Goal: Go to known website: Go to known website

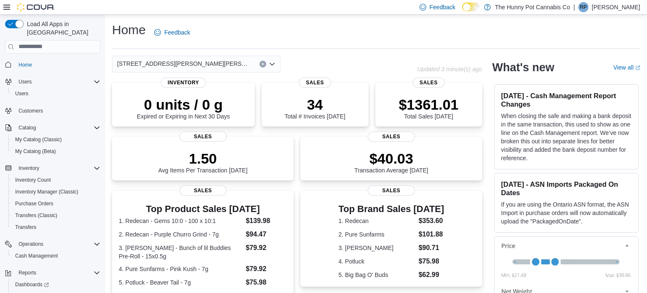
scroll to position [27, 0]
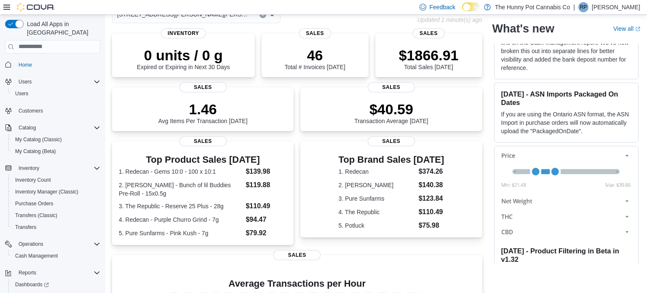
scroll to position [53, 0]
